Goal: Task Accomplishment & Management: Manage account settings

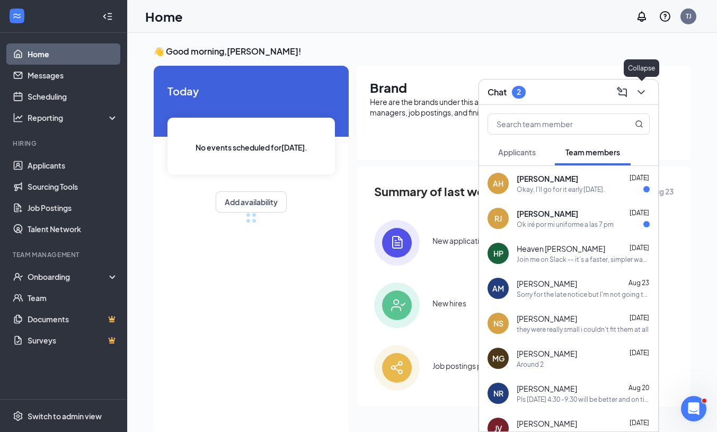
click at [642, 95] on icon "ChevronDown" at bounding box center [641, 92] width 13 height 13
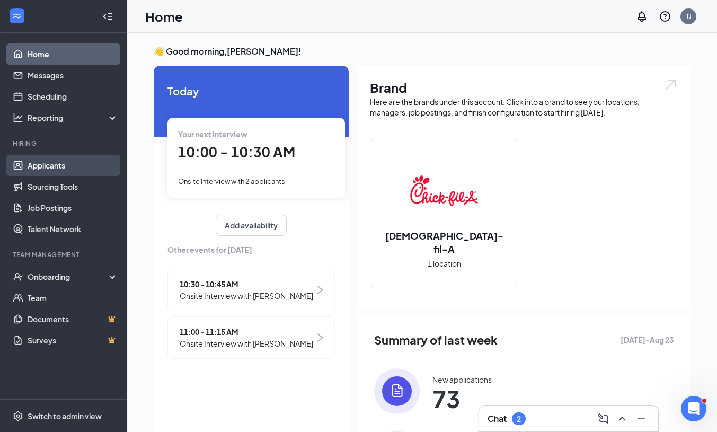
click at [64, 161] on link "Applicants" at bounding box center [73, 165] width 91 height 21
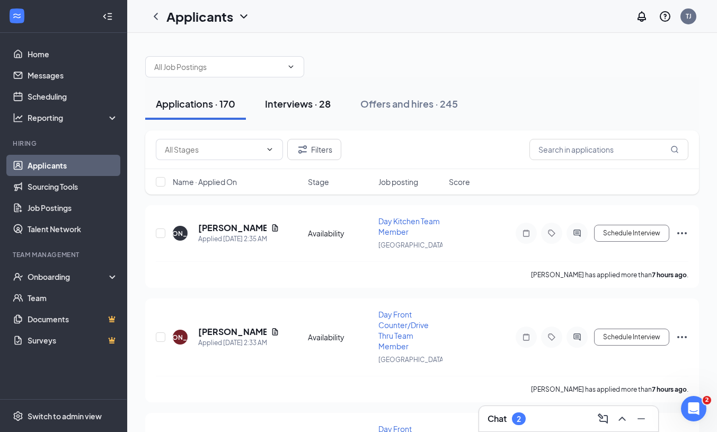
click at [322, 100] on div "Interviews · 28" at bounding box center [298, 103] width 66 height 13
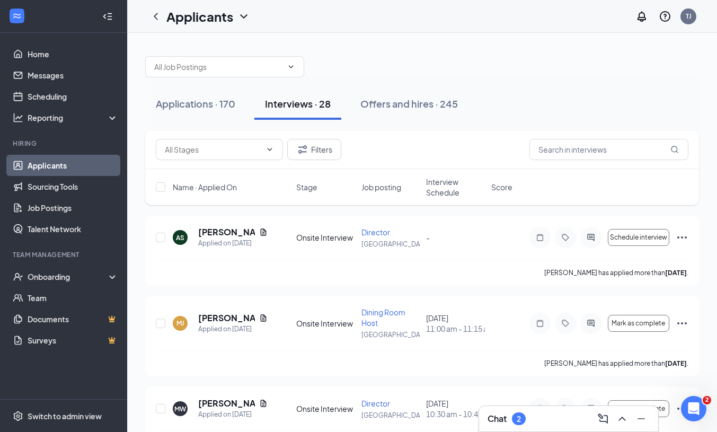
click at [456, 180] on span "Interview Schedule" at bounding box center [455, 187] width 59 height 21
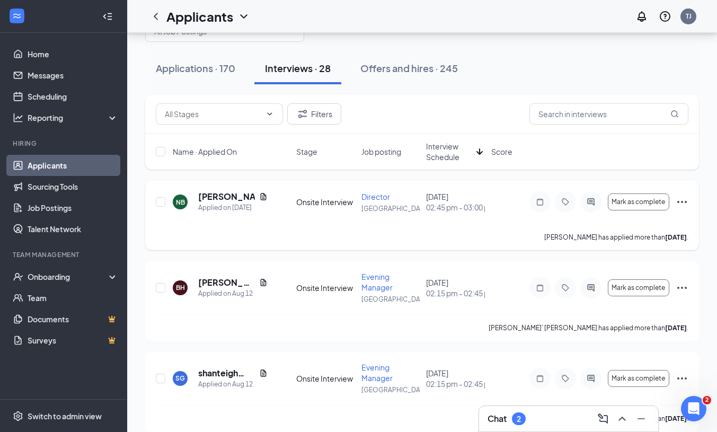
scroll to position [36, 0]
click at [450, 149] on span "Interview Schedule" at bounding box center [449, 150] width 46 height 21
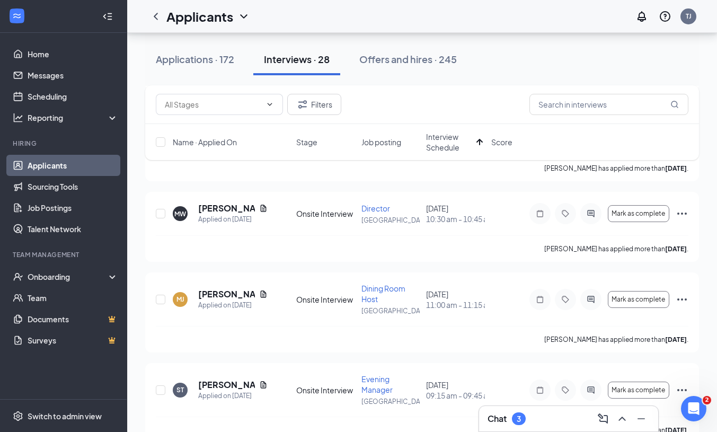
scroll to position [206, 0]
click at [216, 290] on h5 "[PERSON_NAME]" at bounding box center [226, 293] width 57 height 12
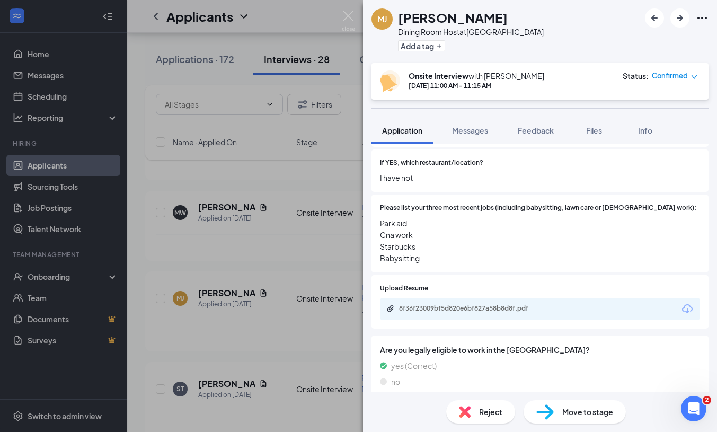
scroll to position [375, 0]
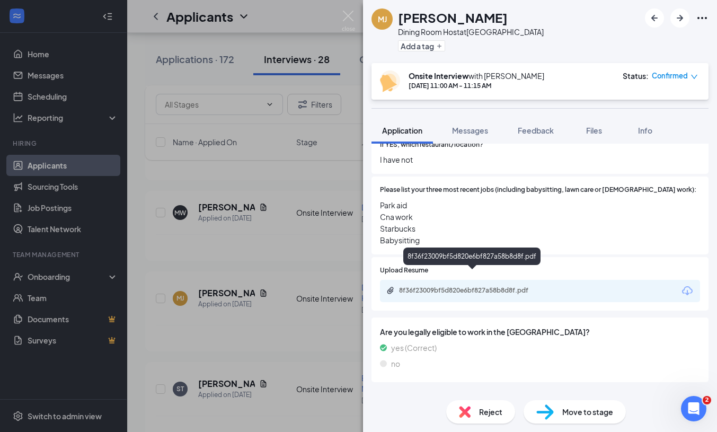
click at [472, 286] on div "8f36f23009bf5d820e6bf827a58b8d8f.pdf" at bounding box center [473, 290] width 148 height 8
click at [349, 20] on img at bounding box center [348, 21] width 13 height 21
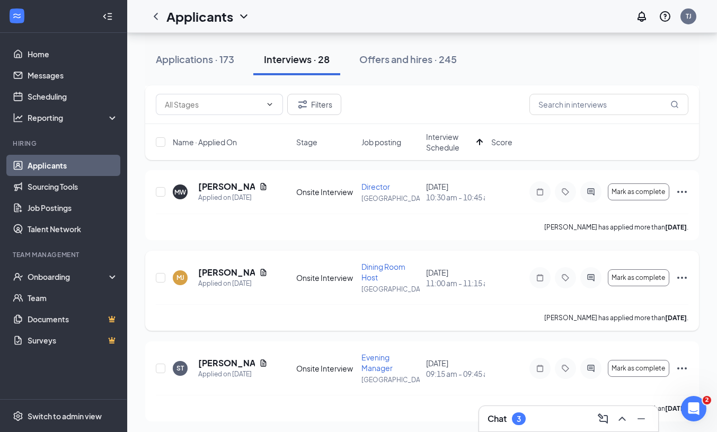
scroll to position [237, 0]
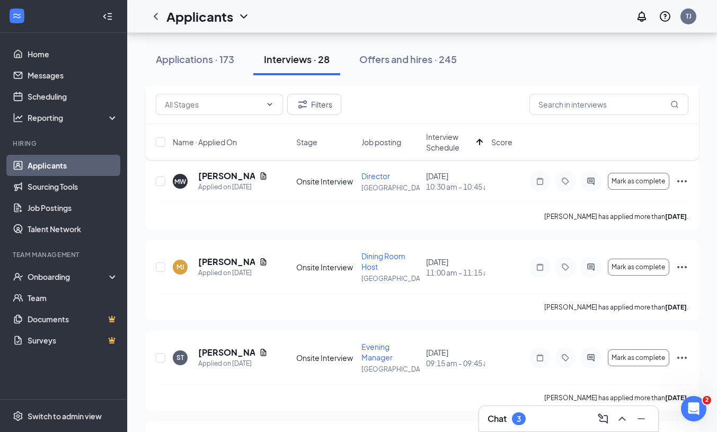
click at [510, 421] on div "Chat 3" at bounding box center [507, 418] width 38 height 13
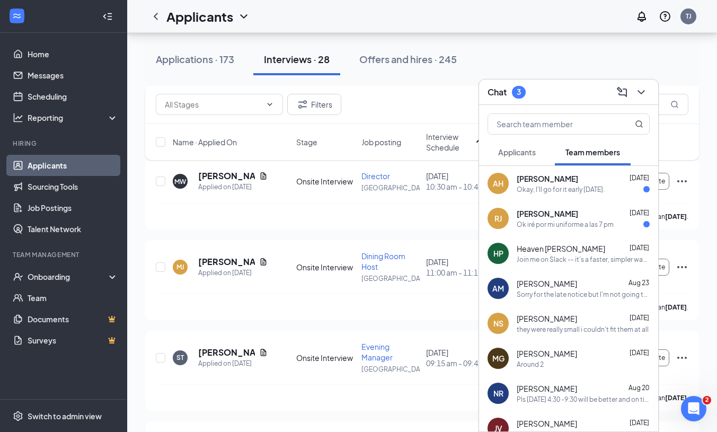
click at [640, 91] on icon "ChevronDown" at bounding box center [641, 92] width 13 height 13
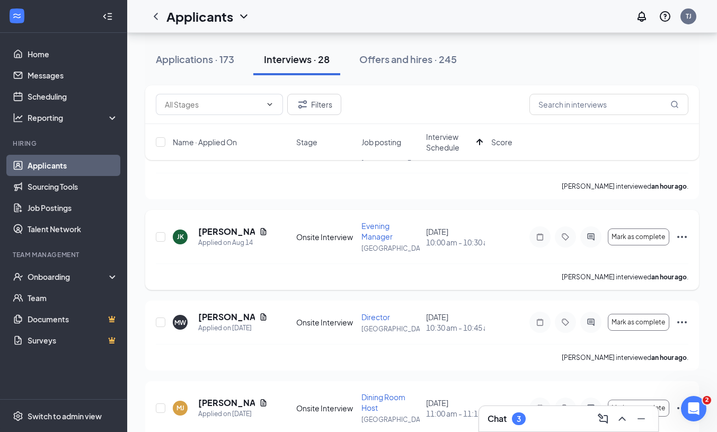
scroll to position [65, 0]
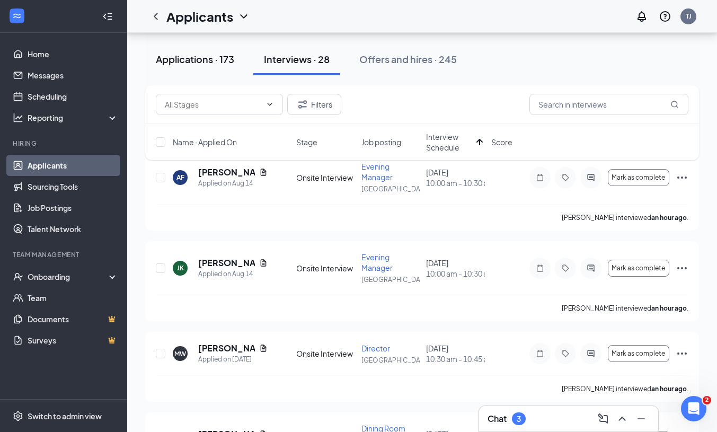
click at [212, 60] on div "Applications · 173" at bounding box center [195, 58] width 78 height 13
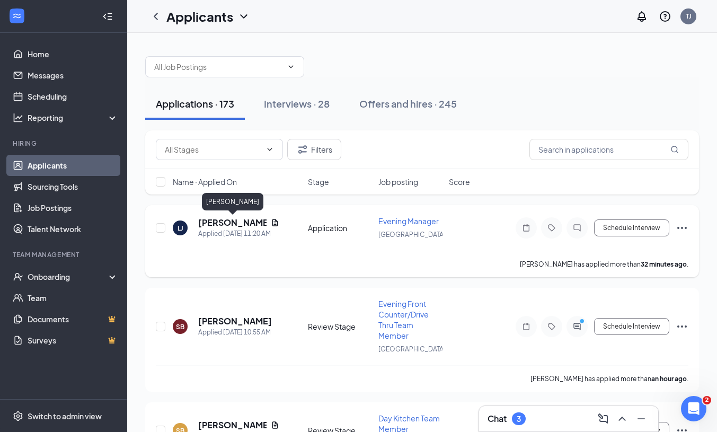
click at [240, 224] on h5 "[PERSON_NAME]" at bounding box center [232, 223] width 68 height 12
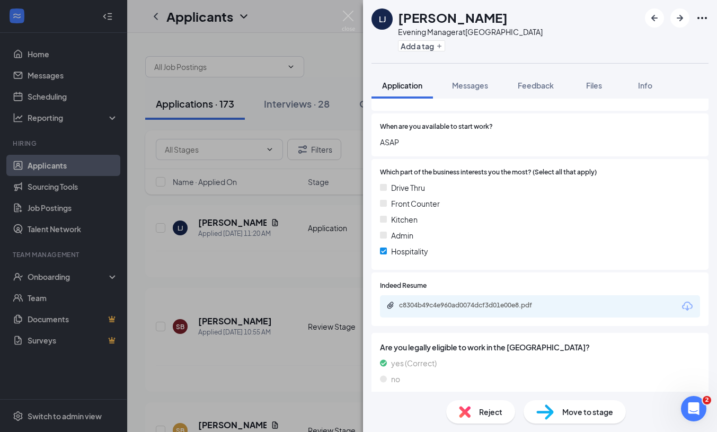
scroll to position [563, 0]
click at [540, 302] on div "c8304b49c4e960ad0074dcf3d01e00e8.pdf" at bounding box center [473, 305] width 148 height 8
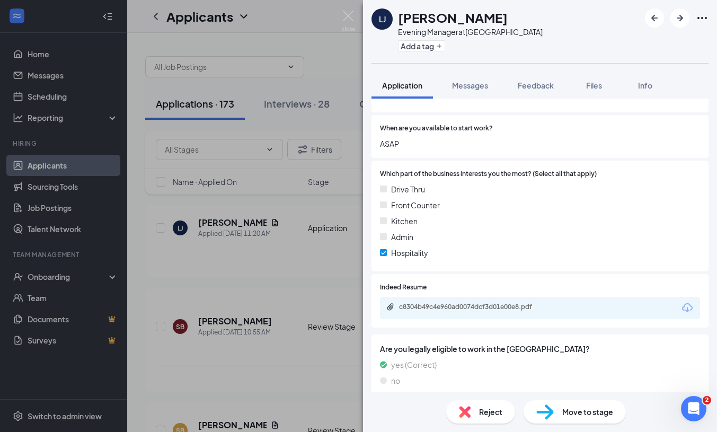
click at [486, 405] on div "Reject" at bounding box center [480, 411] width 69 height 23
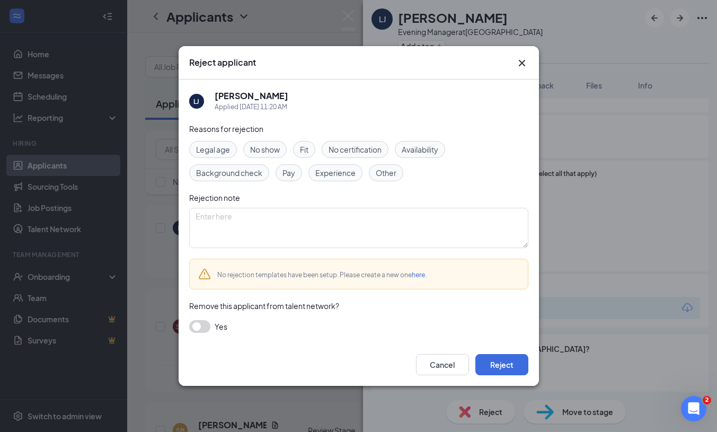
click at [330, 178] on span "Experience" at bounding box center [335, 173] width 40 height 12
click at [197, 327] on button "button" at bounding box center [199, 326] width 21 height 13
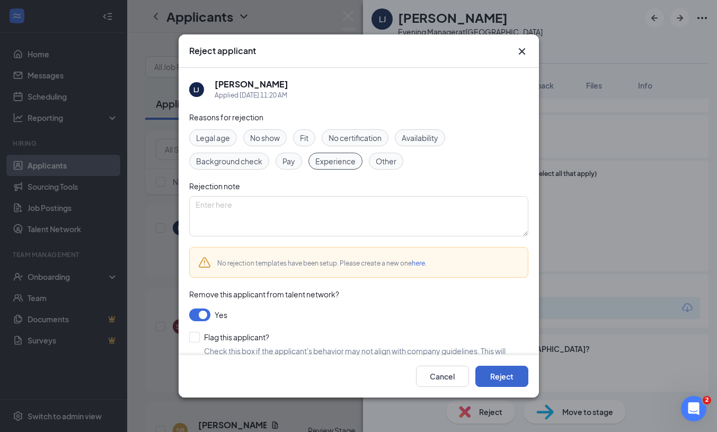
click at [501, 377] on button "Reject" at bounding box center [502, 376] width 53 height 21
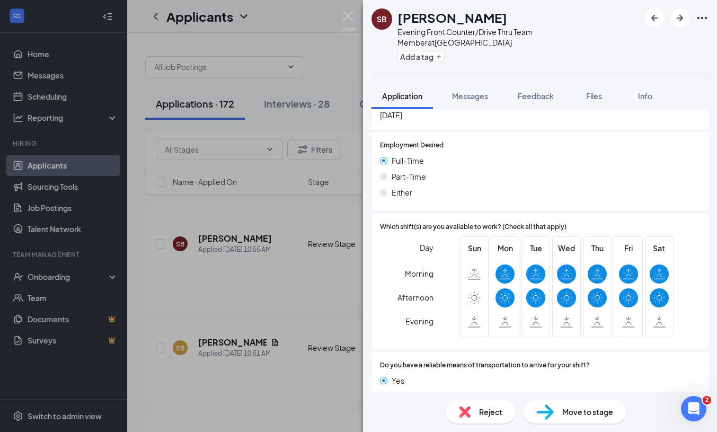
scroll to position [591, 0]
click at [339, 315] on div "SB [PERSON_NAME] Evening Front Counter/Drive Thru Team Member at [GEOGRAPHIC_DA…" at bounding box center [358, 216] width 717 height 432
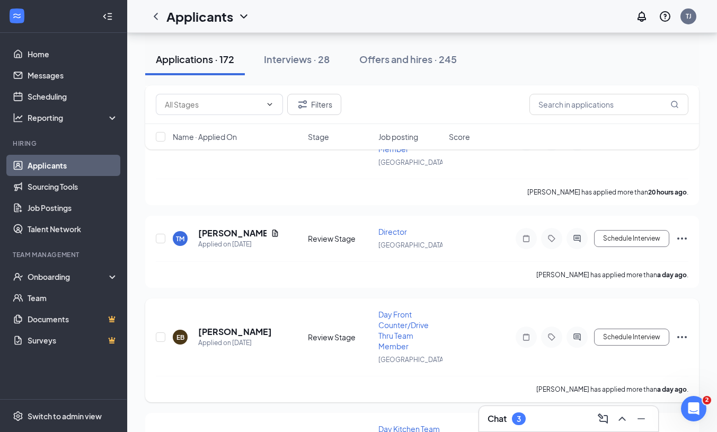
scroll to position [728, 0]
click at [240, 231] on h5 "[PERSON_NAME]" at bounding box center [232, 232] width 68 height 12
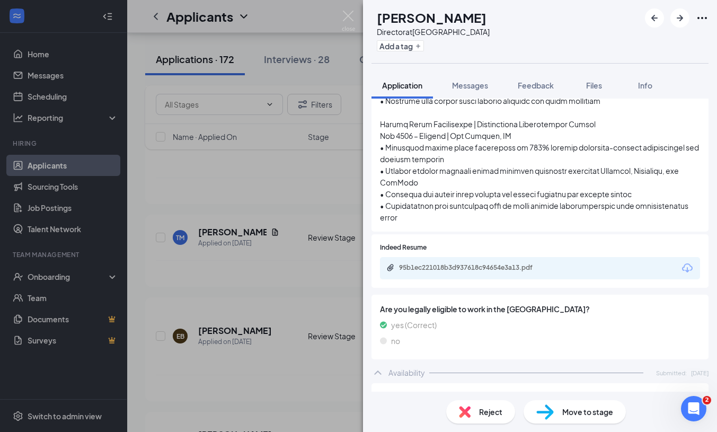
scroll to position [626, 0]
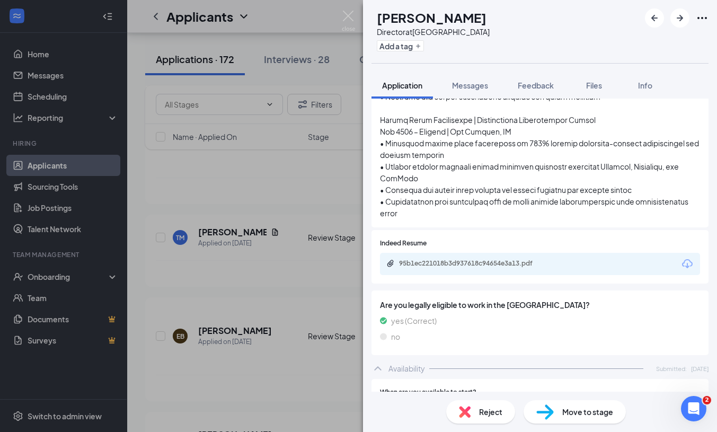
click at [522, 254] on div "95b1ec221018b3d937618c94654e3a13.pdf" at bounding box center [540, 264] width 320 height 22
click at [521, 261] on div "95b1ec221018b3d937618c94654e3a13.pdf" at bounding box center [473, 263] width 148 height 8
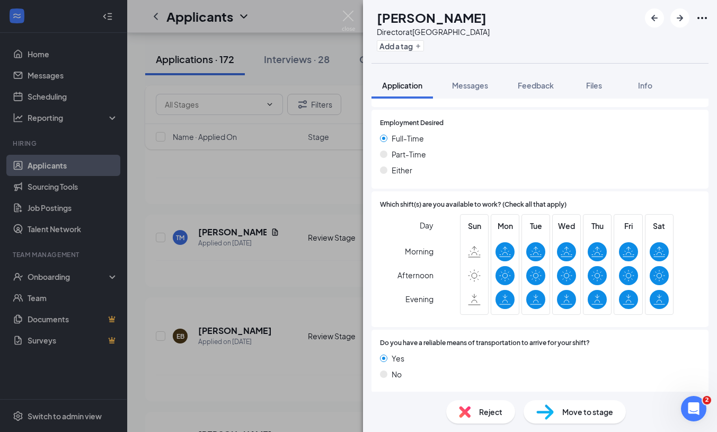
scroll to position [939, 0]
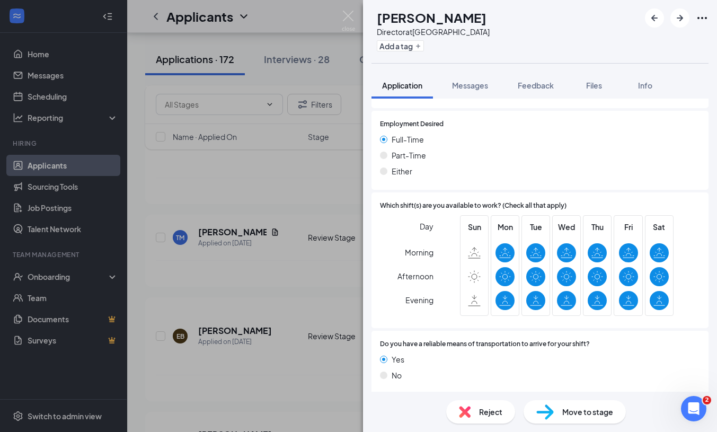
click at [312, 291] on div "[PERSON_NAME] Director at [GEOGRAPHIC_DATA] Add a tag Application Messages Feed…" at bounding box center [358, 216] width 717 height 432
